Goal: Task Accomplishment & Management: Manage account settings

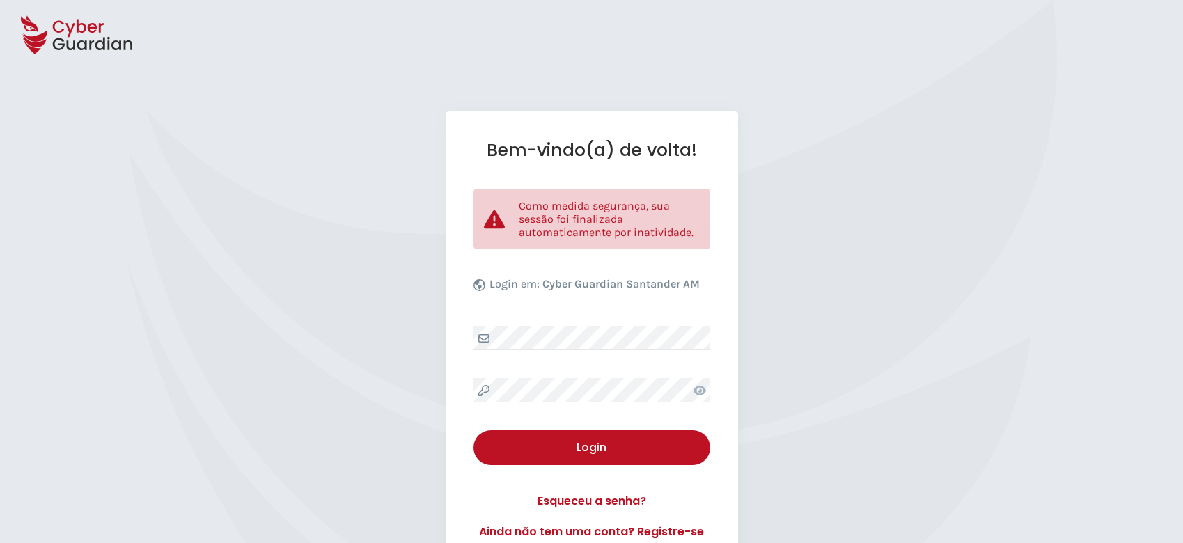
select select "Português (BR)"
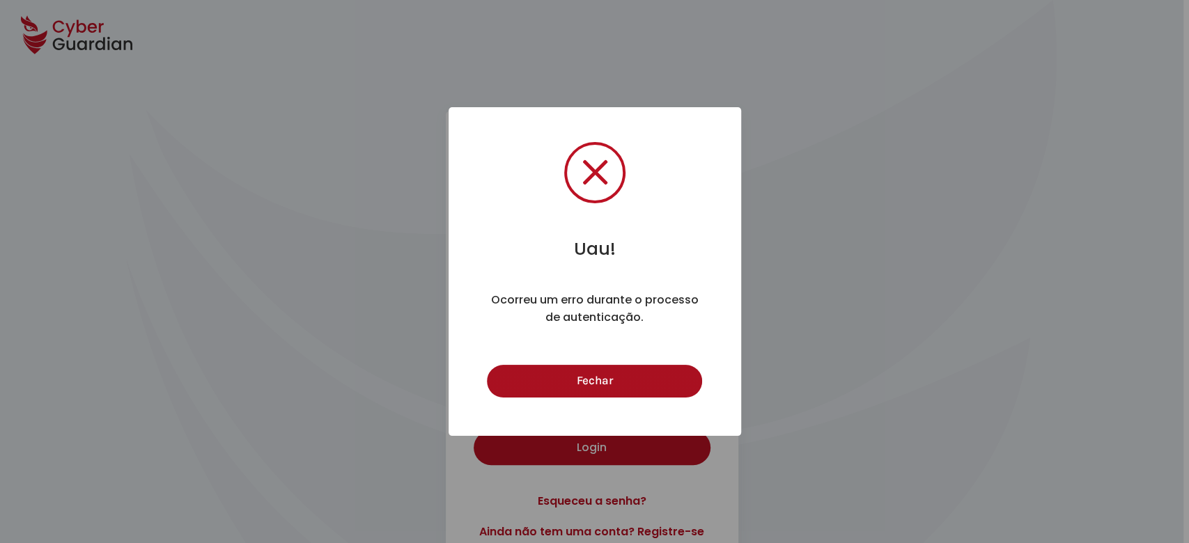
click at [651, 382] on button "Fechar" at bounding box center [594, 381] width 215 height 33
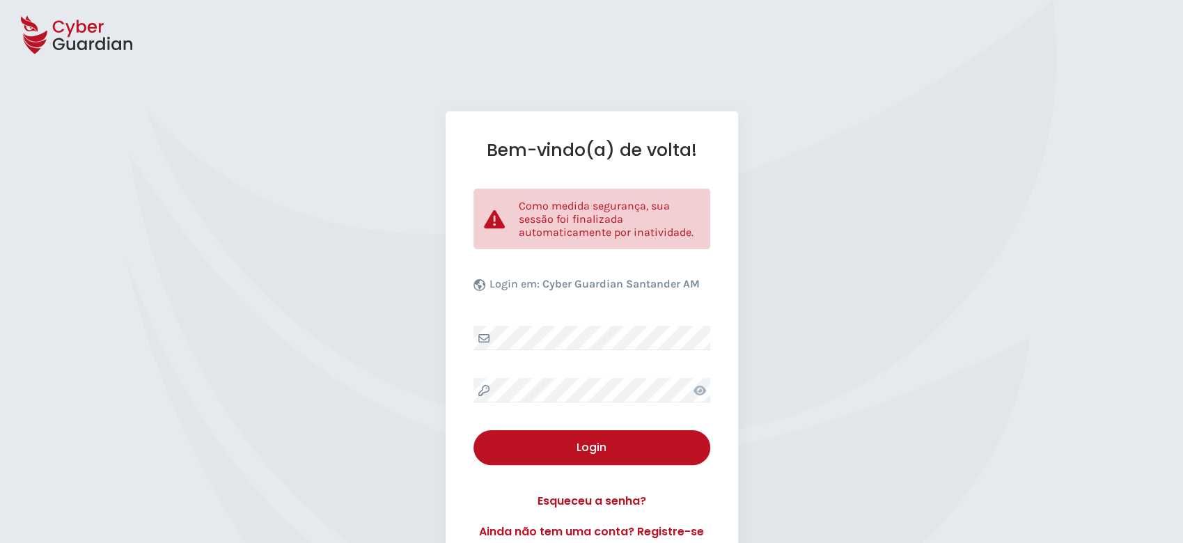
click at [699, 389] on icon at bounding box center [699, 391] width 13 height 10
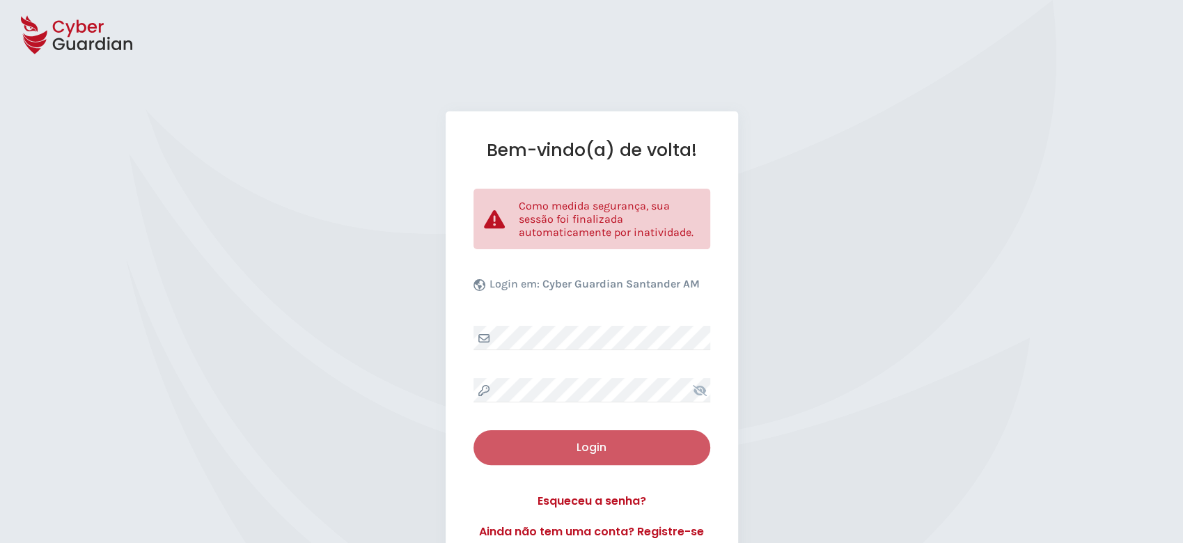
click at [629, 439] on div "Login" at bounding box center [592, 447] width 216 height 17
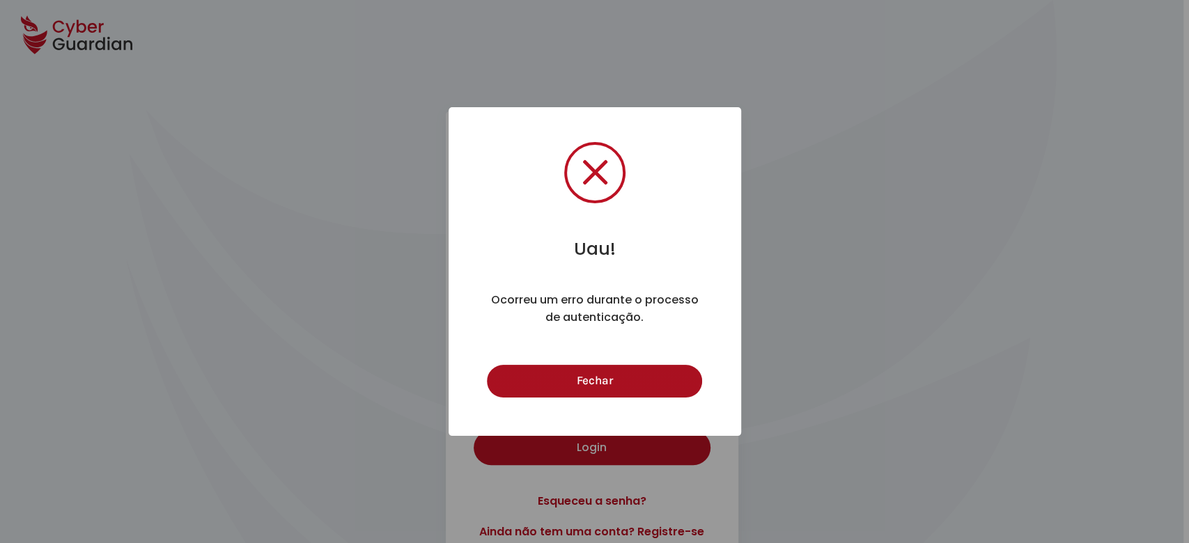
click at [653, 382] on button "Fechar" at bounding box center [594, 381] width 215 height 33
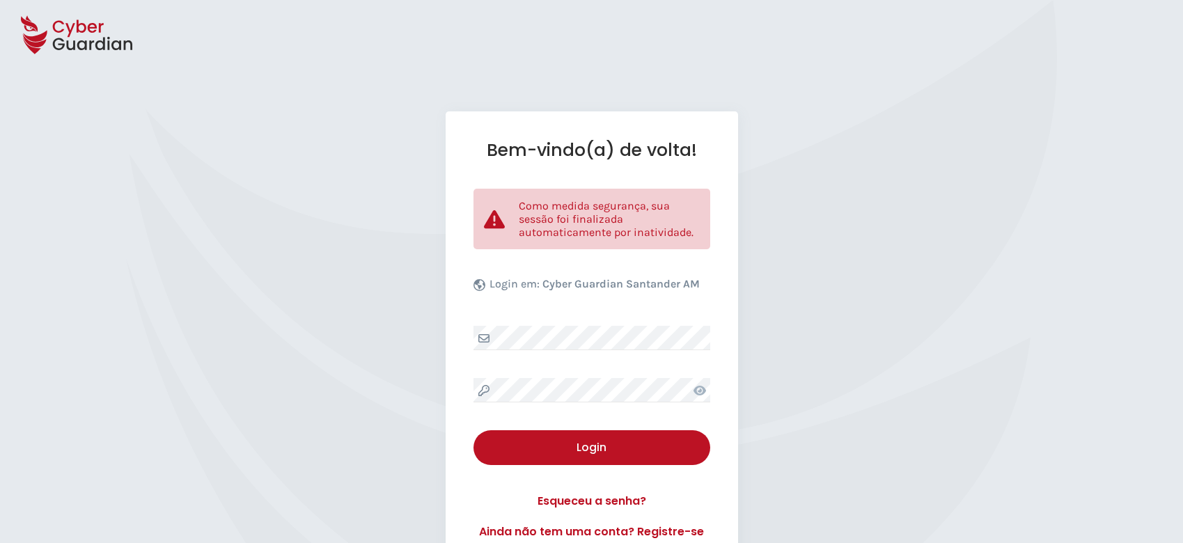
select select "Português (BR)"
click at [648, 318] on div "Bem-vindo(a) de volta! Como medida segurança, sua sessão foi finalizada automat…" at bounding box center [592, 339] width 292 height 457
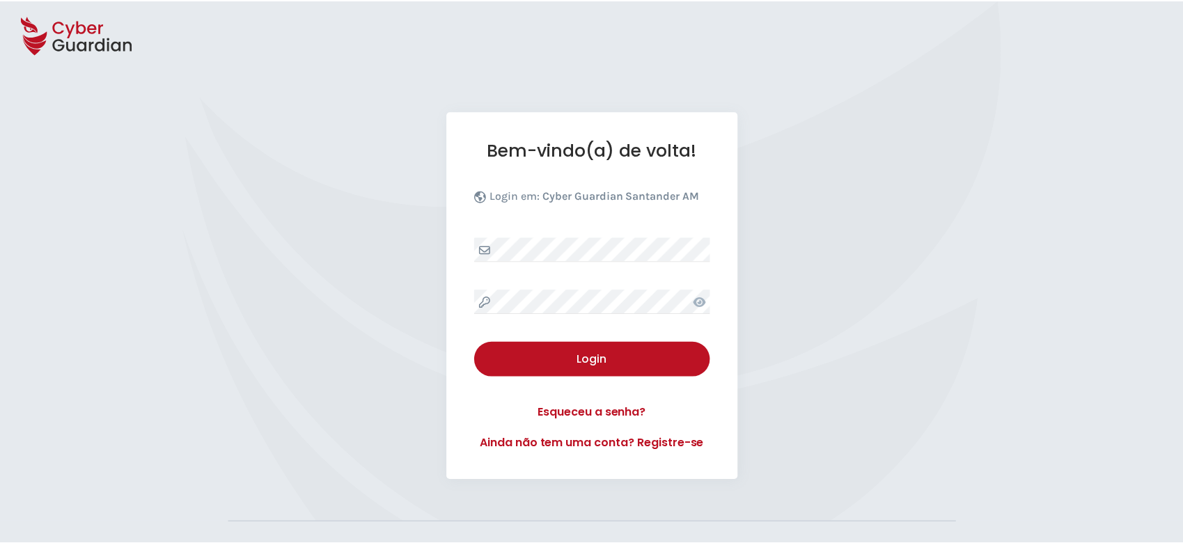
select select "Português (BR)"
